Goal: Transaction & Acquisition: Purchase product/service

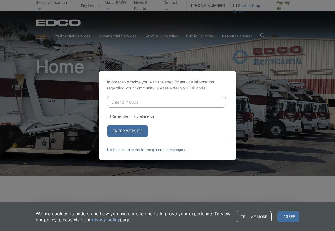
click at [119, 104] on input "Enter ZIP Code" at bounding box center [166, 102] width 119 height 12
type input "91916"
click at [137, 130] on button "Enter Website" at bounding box center [127, 131] width 41 height 12
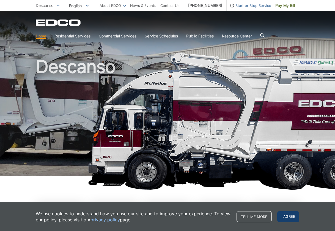
click at [290, 221] on span "I agree" at bounding box center [288, 216] width 22 height 11
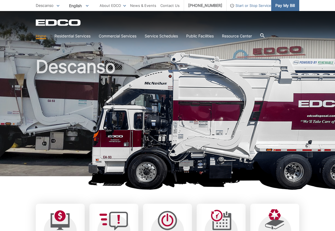
click at [285, 5] on span "Pay My Bill" at bounding box center [286, 5] width 20 height 6
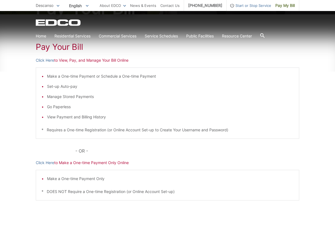
scroll to position [77, 0]
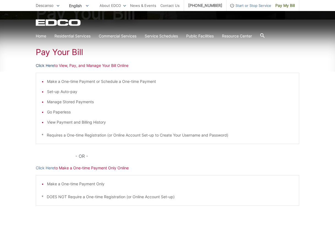
click at [41, 64] on link "Click Here" at bounding box center [45, 65] width 18 height 6
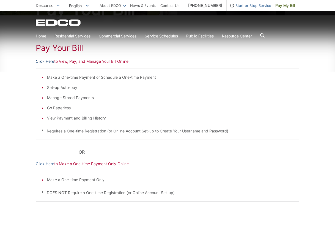
click at [52, 61] on link "Click Here" at bounding box center [45, 61] width 18 height 6
